Goal: Information Seeking & Learning: Learn about a topic

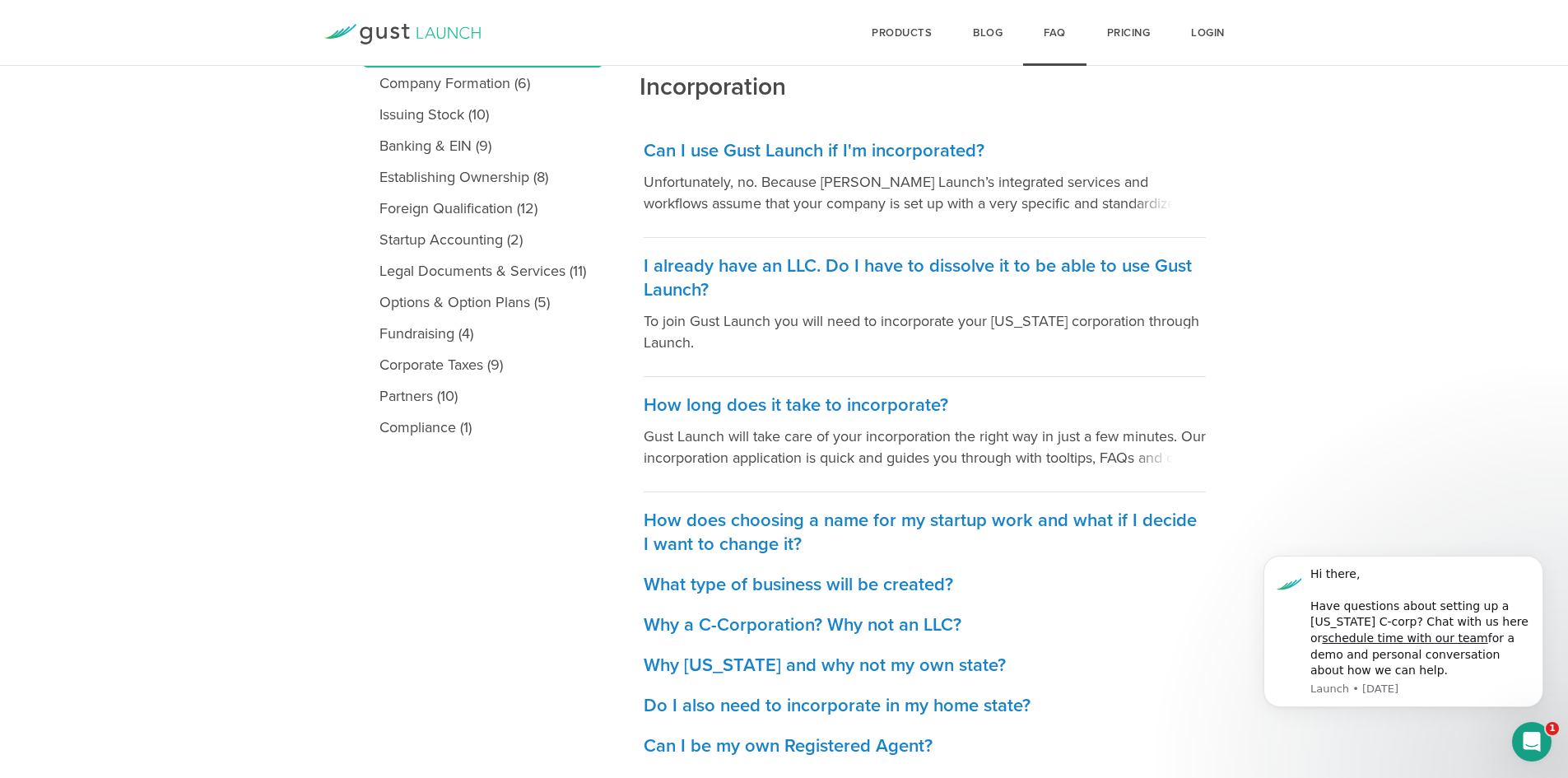
scroll to position [294, 0]
click at [1101, 189] on p "Unfortunately, no. Because [PERSON_NAME] Launch’s integrated services and workf…" at bounding box center [925, 193] width 562 height 42
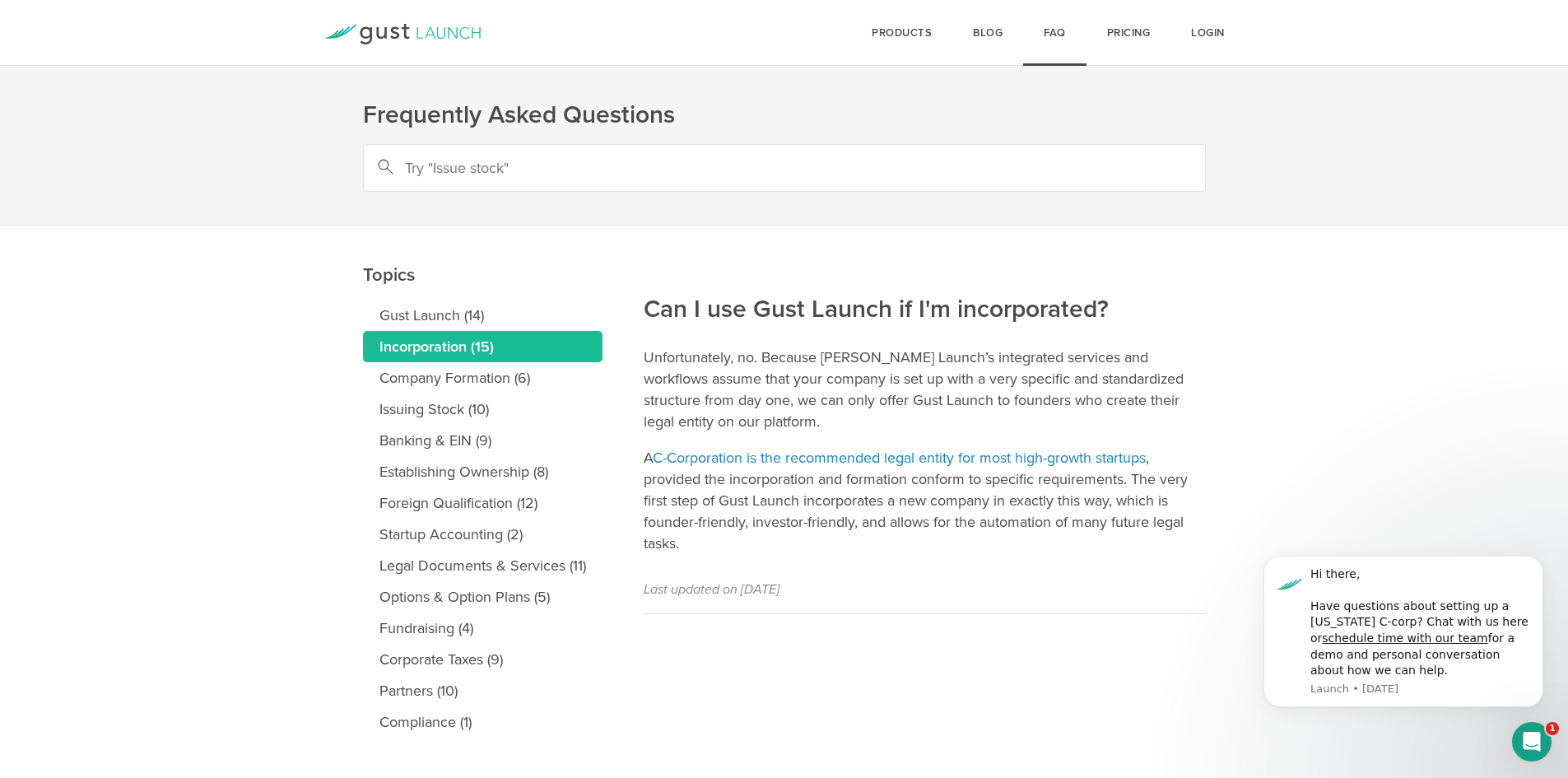
scroll to position [25, 0]
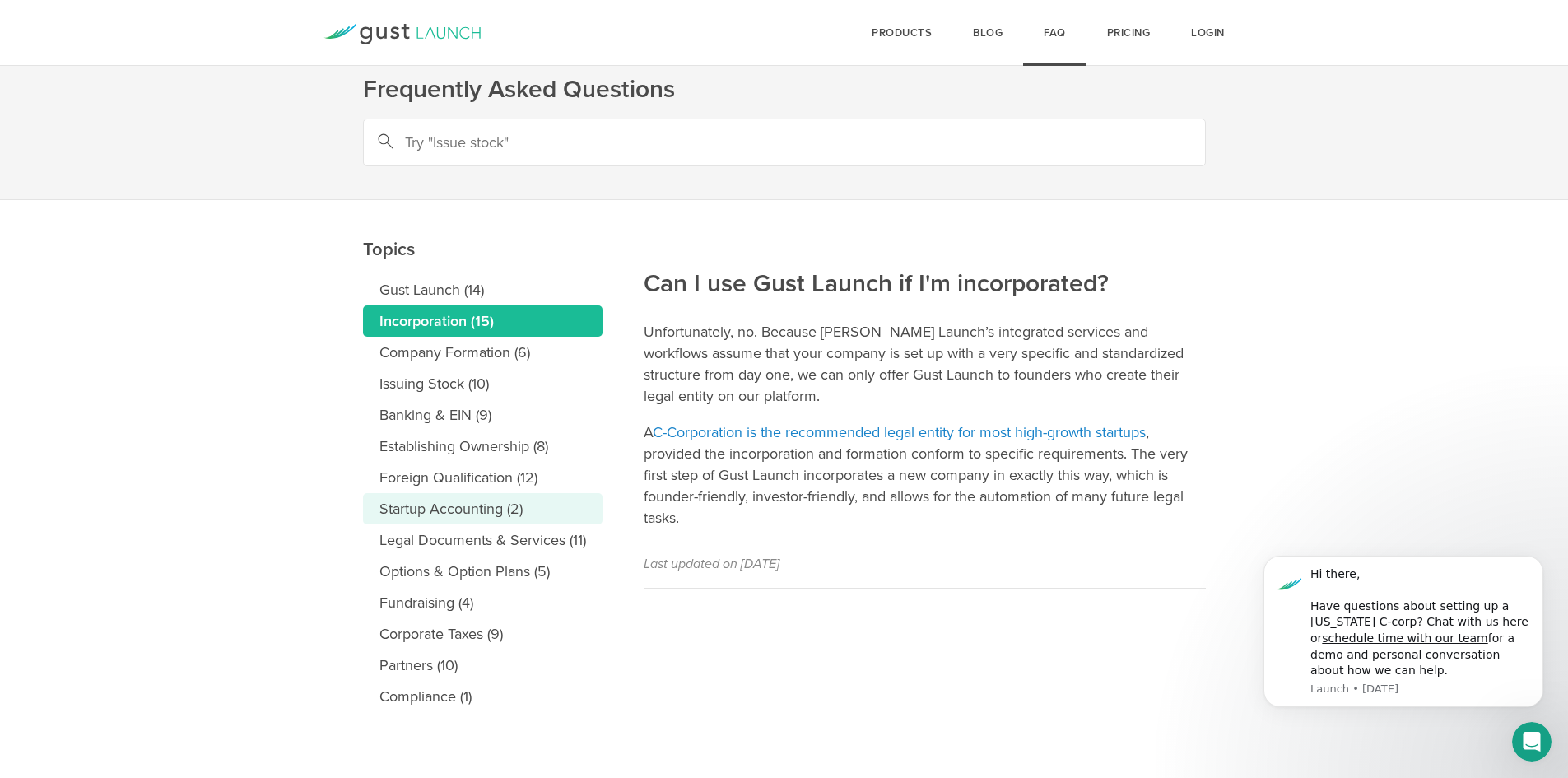
click at [482, 515] on link "Startup Accounting (2)" at bounding box center [482, 508] width 239 height 31
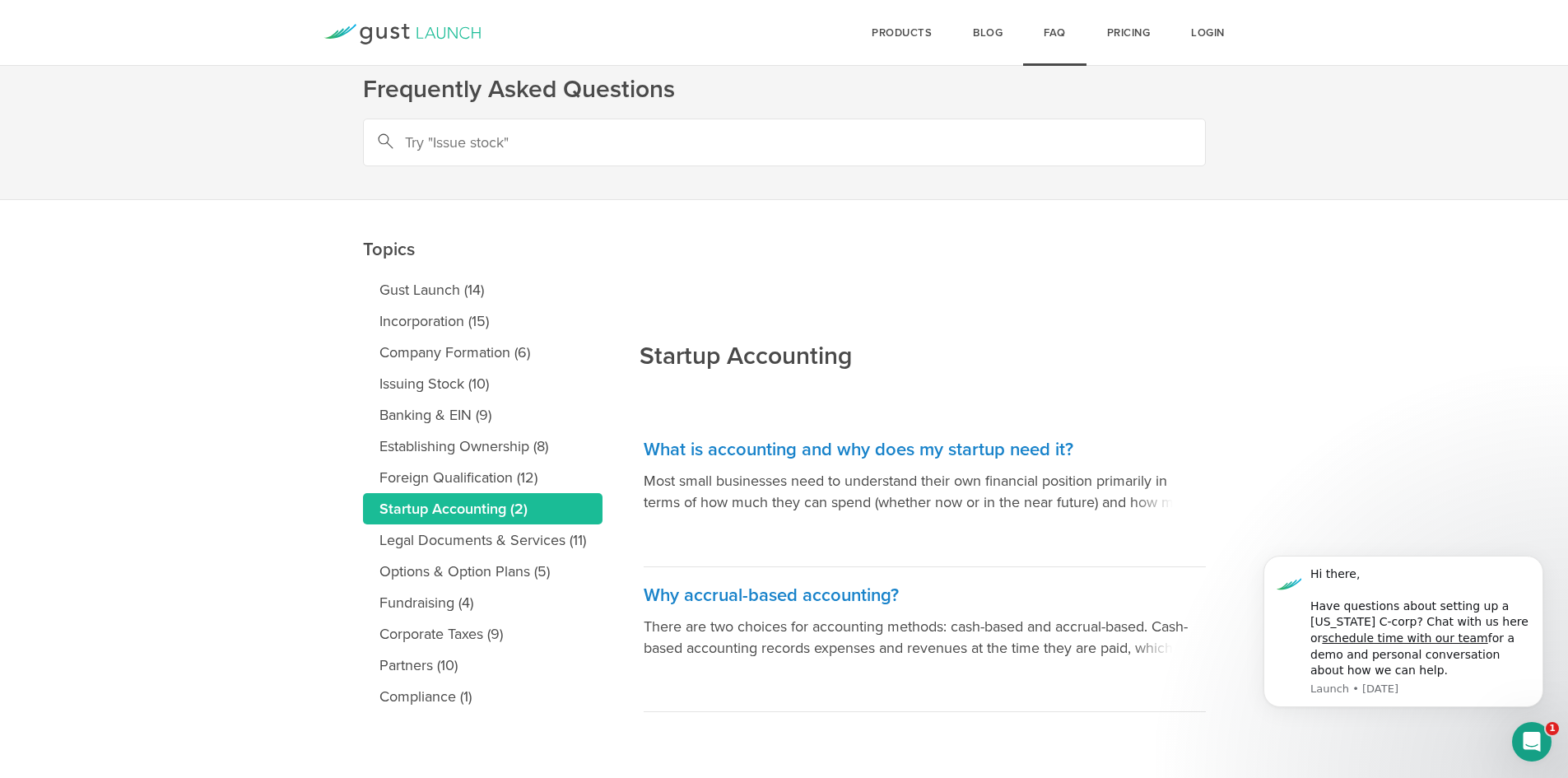
scroll to position [25, 0]
click at [712, 448] on h3 "What is accounting and why does my startup need it?" at bounding box center [925, 450] width 562 height 24
